Goal: Information Seeking & Learning: Learn about a topic

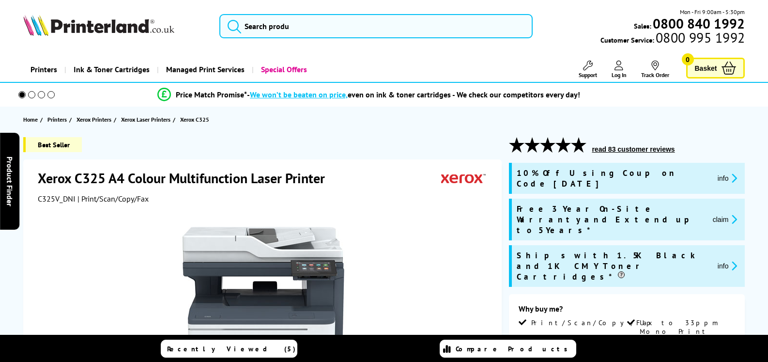
click at [379, 176] on div "Xerox C325 A4 Colour Multifunction Laser Printer" at bounding box center [264, 179] width 452 height 20
drag, startPoint x: 379, startPoint y: 178, endPoint x: 381, endPoint y: 183, distance: 5.2
click at [381, 183] on div "Xerox C325 A4 Colour Multifunction Laser Printer" at bounding box center [264, 179] width 452 height 20
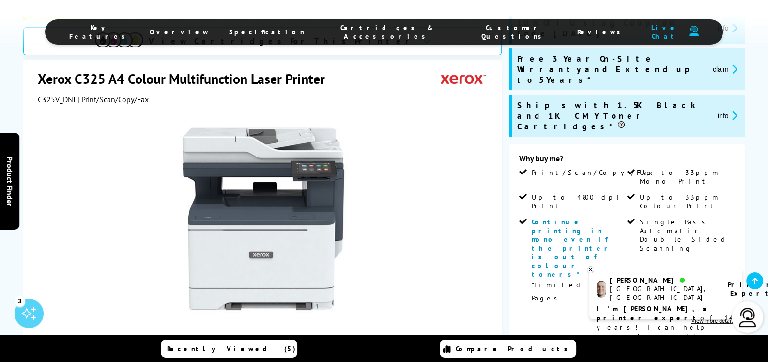
scroll to position [242, 0]
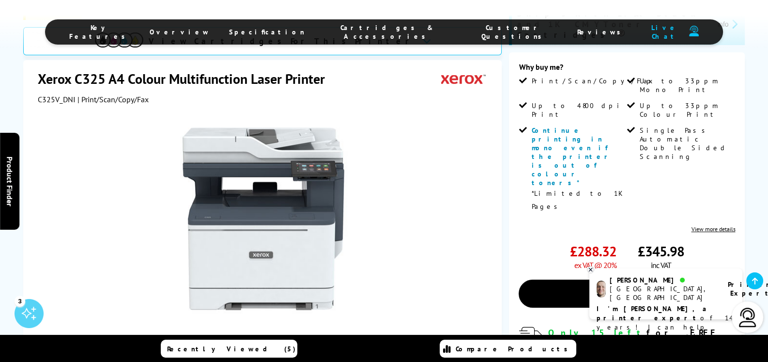
click at [298, 34] on span "Specification" at bounding box center [267, 32] width 76 height 9
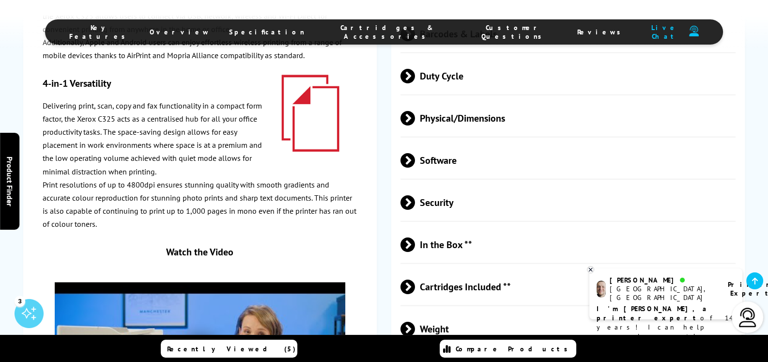
scroll to position [2991, 0]
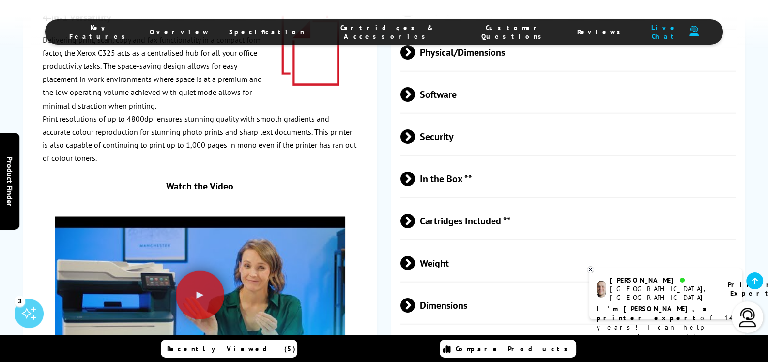
click at [434, 245] on span "Weight" at bounding box center [567, 263] width 335 height 36
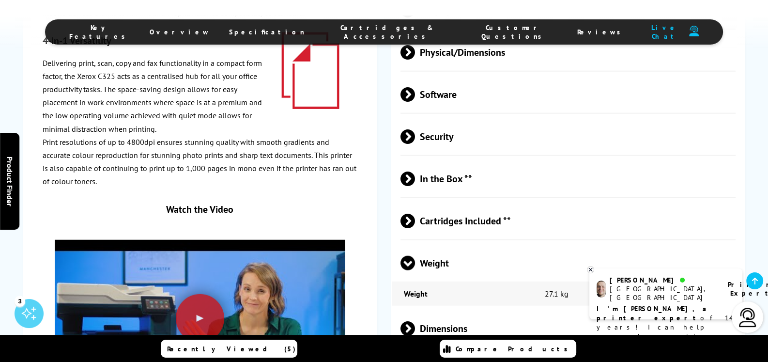
click at [31, 72] on div "The Xerox C325 is a powerful and versatile A4 colour multifunction laser printe…" at bounding box center [200, 104] width 354 height 624
